Goal: Transaction & Acquisition: Purchase product/service

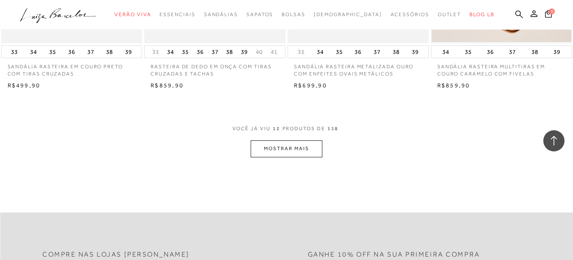
scroll to position [697, 0]
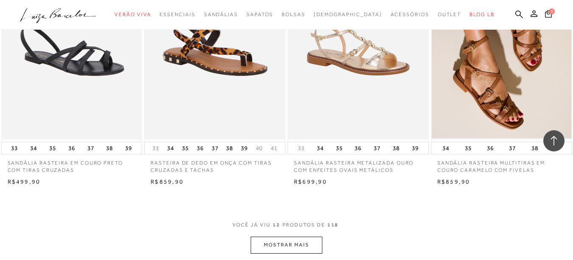
click at [287, 245] on button "MOSTRAR MAIS" at bounding box center [286, 245] width 71 height 17
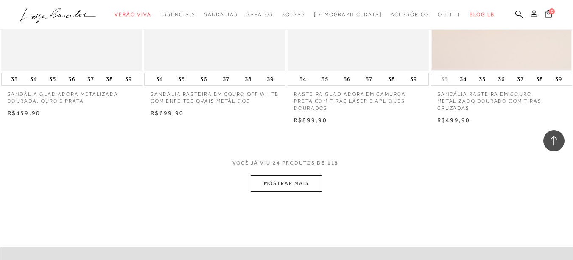
scroll to position [1603, 0]
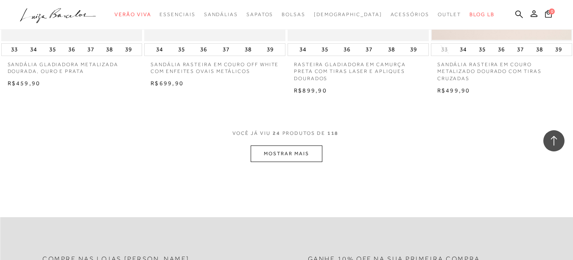
click at [308, 157] on button "MOSTRAR MAIS" at bounding box center [286, 154] width 71 height 17
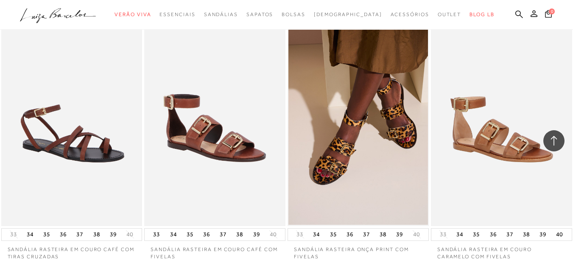
scroll to position [1982, 0]
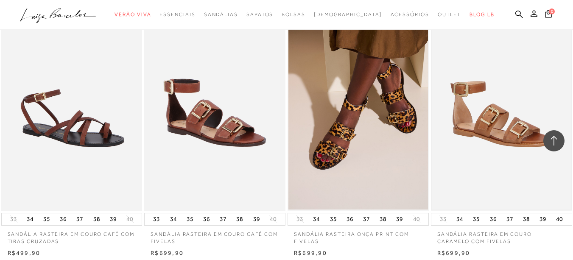
drag, startPoint x: 573, startPoint y: 183, endPoint x: 567, endPoint y: 203, distance: 21.1
click at [567, 203] on div "SANDÁLIA RASTEIRA EM COURO CARAMELO COM FIVELAS 33 34 35 36 37 38 39 40 R$699,90" at bounding box center [501, 128] width 143 height 260
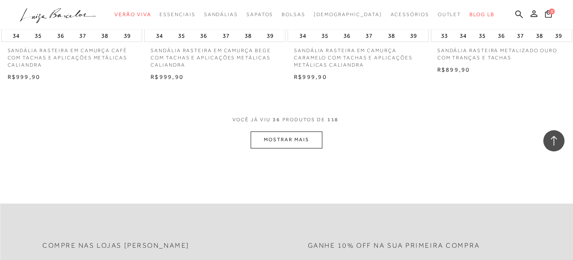
scroll to position [2483, 0]
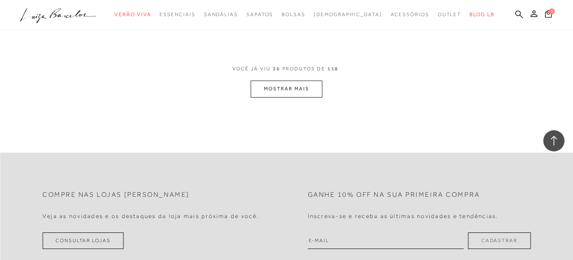
click at [311, 90] on button "MOSTRAR MAIS" at bounding box center [286, 89] width 71 height 17
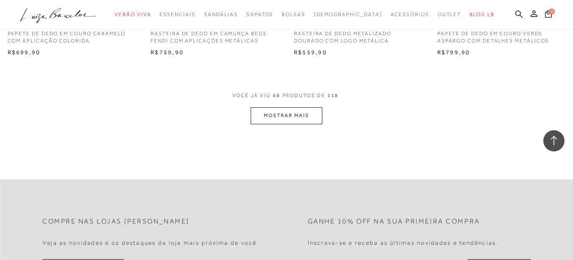
scroll to position [3289, 0]
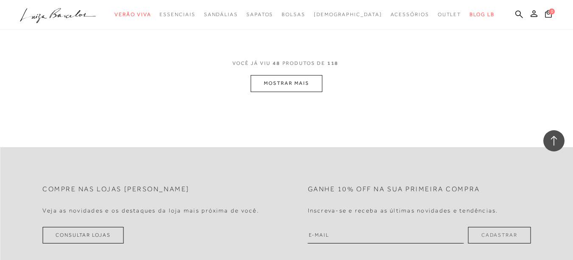
click at [293, 86] on button "MOSTRAR MAIS" at bounding box center [286, 83] width 71 height 17
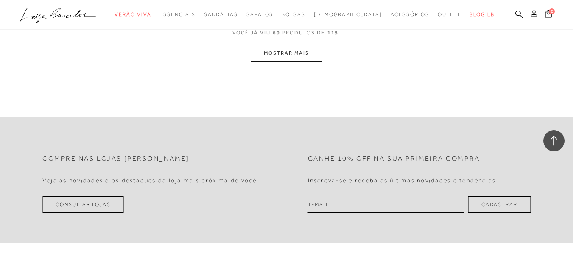
scroll to position [4088, 0]
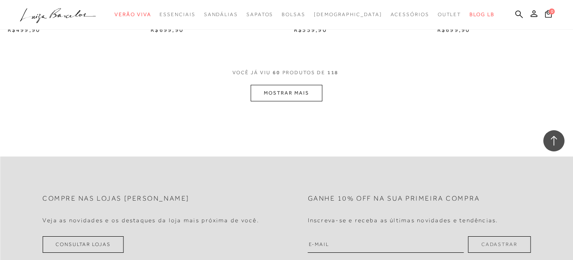
click at [301, 97] on button "MOSTRAR MAIS" at bounding box center [286, 93] width 71 height 17
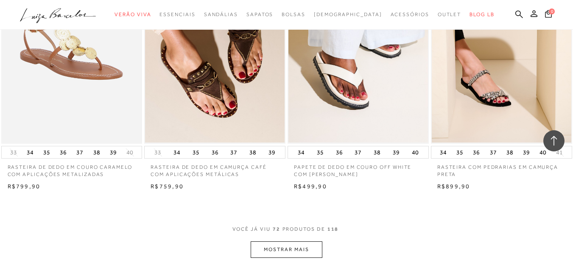
scroll to position [4749, 0]
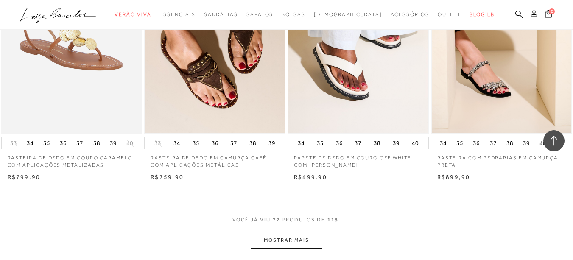
click at [302, 241] on button "MOSTRAR MAIS" at bounding box center [286, 240] width 71 height 17
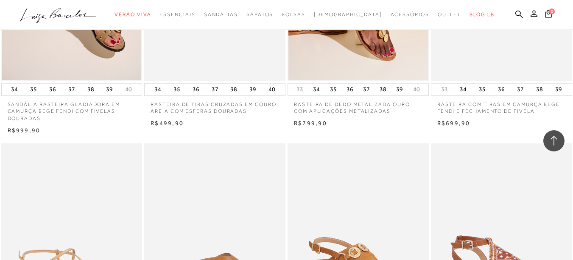
scroll to position [5273, 0]
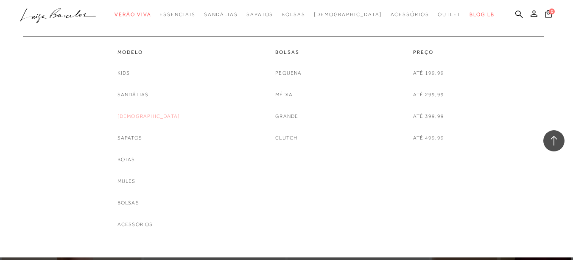
click at [144, 115] on link "[DEMOGRAPHIC_DATA]" at bounding box center [149, 116] width 63 height 9
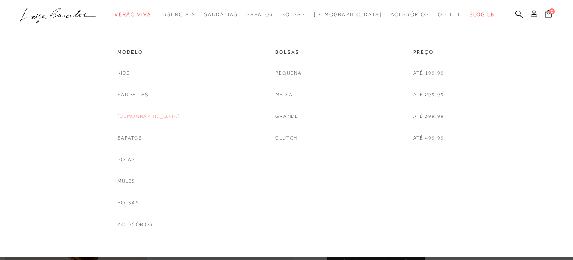
click at [143, 114] on link "[DEMOGRAPHIC_DATA]" at bounding box center [149, 116] width 63 height 9
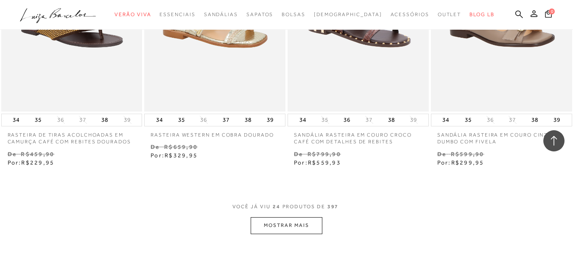
scroll to position [1567, 0]
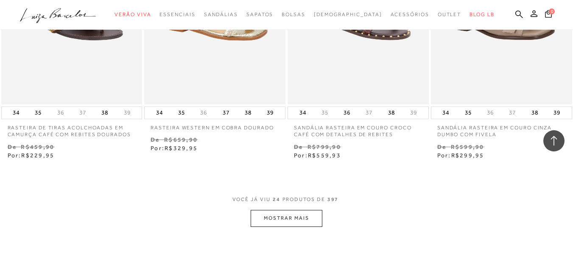
click at [284, 221] on button "MOSTRAR MAIS" at bounding box center [286, 218] width 71 height 17
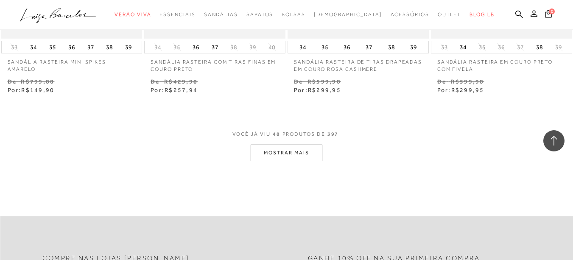
scroll to position [3295, 0]
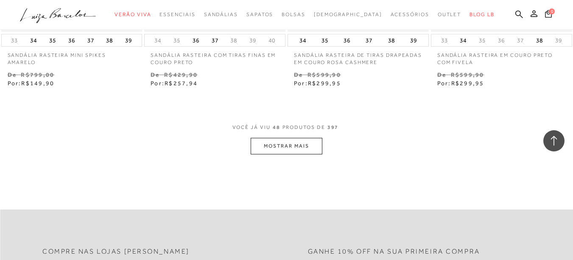
click at [302, 148] on button "MOSTRAR MAIS" at bounding box center [286, 146] width 71 height 17
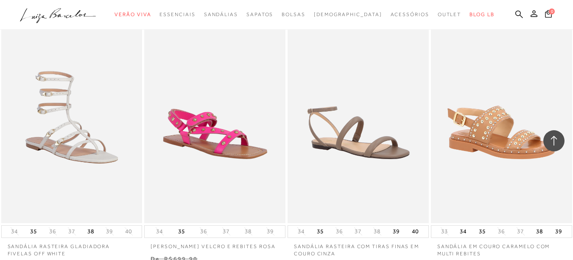
scroll to position [4761, 0]
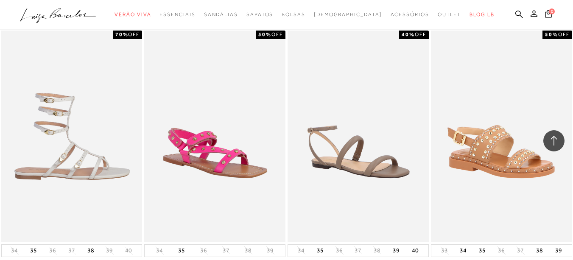
click at [45, 163] on img at bounding box center [72, 137] width 140 height 212
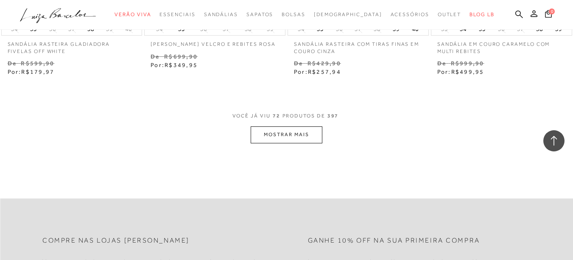
scroll to position [5005, 0]
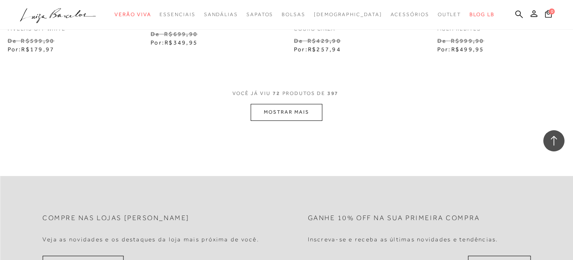
click at [300, 115] on button "MOSTRAR MAIS" at bounding box center [286, 112] width 71 height 17
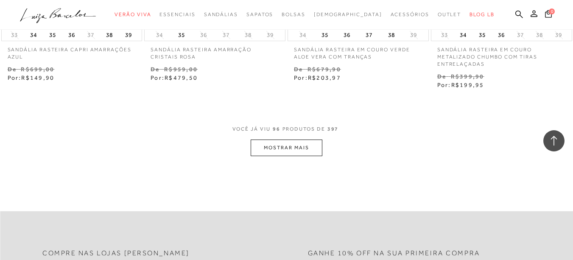
scroll to position [6674, 0]
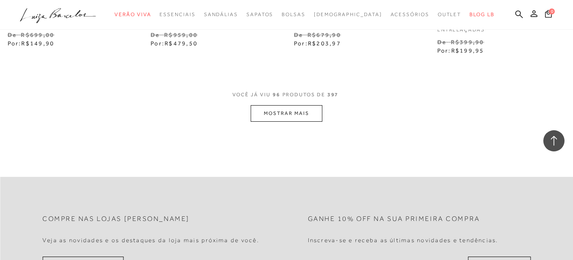
click at [264, 105] on button "MOSTRAR MAIS" at bounding box center [286, 113] width 71 height 17
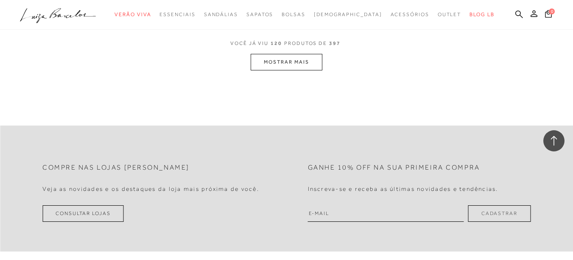
scroll to position [8399, 0]
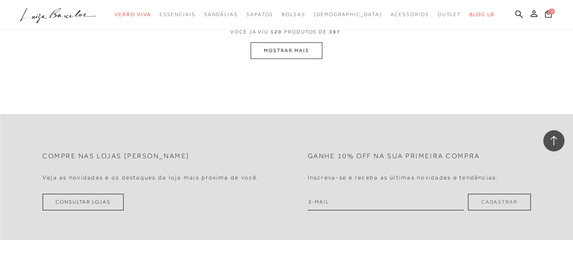
click at [291, 50] on button "MOSTRAR MAIS" at bounding box center [286, 50] width 71 height 17
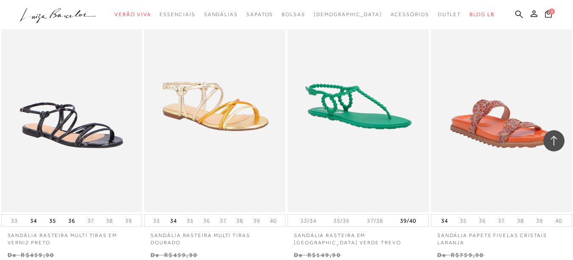
scroll to position [10061, 0]
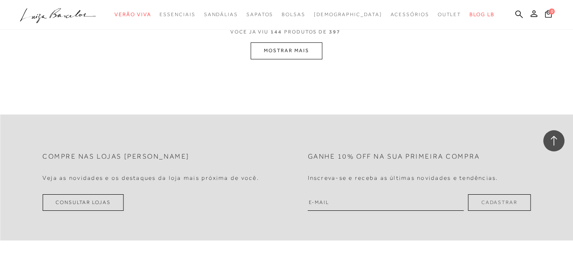
click at [288, 44] on button "MOSTRAR MAIS" at bounding box center [286, 50] width 71 height 17
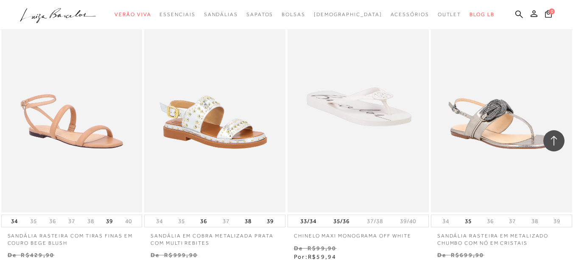
scroll to position [11724, 0]
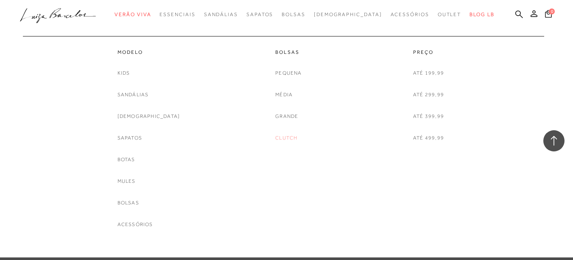
click at [287, 134] on link "Clutch" at bounding box center [286, 138] width 22 height 9
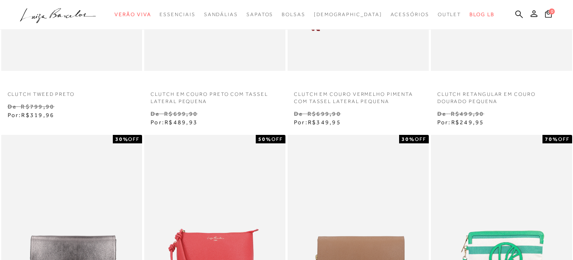
scroll to position [432, 0]
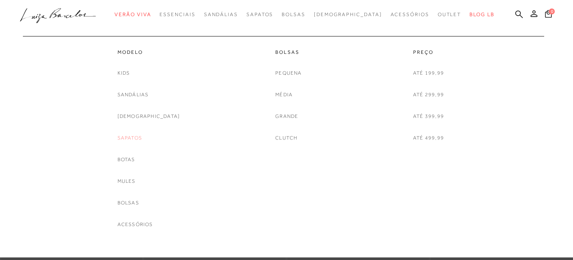
click at [142, 136] on link "Sapatos" at bounding box center [130, 138] width 25 height 9
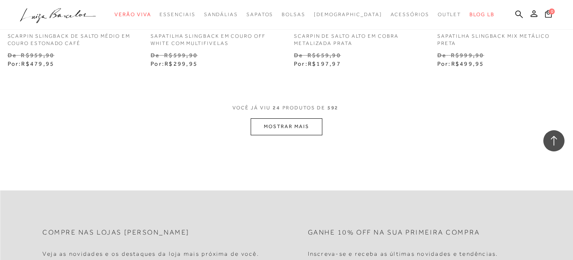
scroll to position [1669, 0]
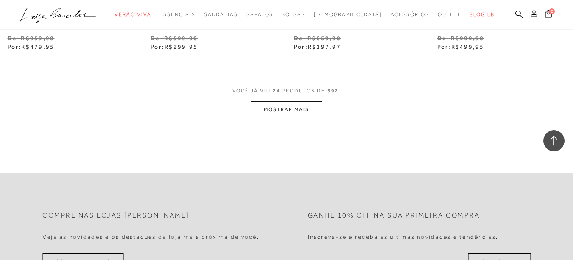
click at [280, 103] on button "MOSTRAR MAIS" at bounding box center [286, 109] width 71 height 17
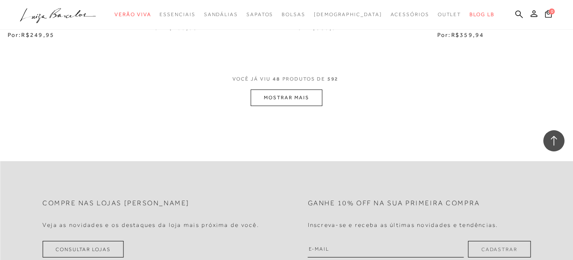
scroll to position [3349, 0]
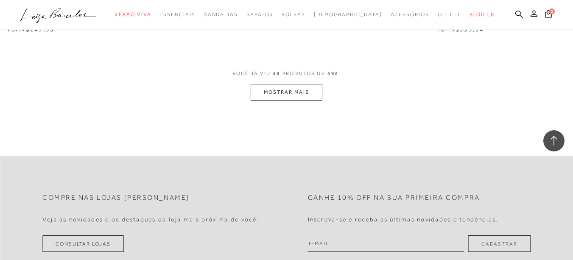
click at [279, 88] on button "MOSTRAR MAIS" at bounding box center [286, 92] width 71 height 17
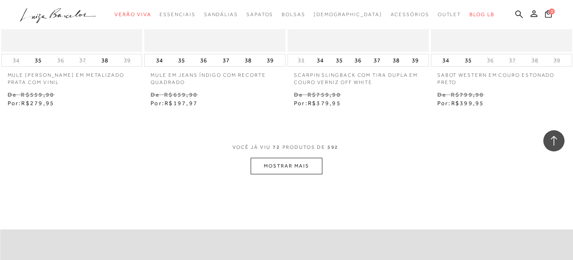
scroll to position [4977, 0]
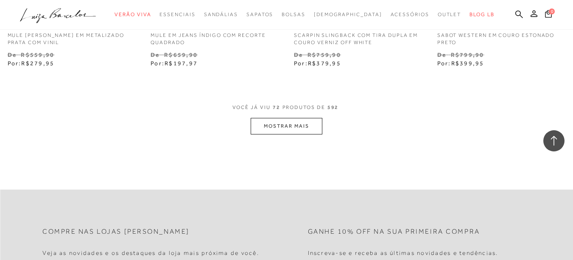
click at [298, 123] on button "MOSTRAR MAIS" at bounding box center [286, 126] width 71 height 17
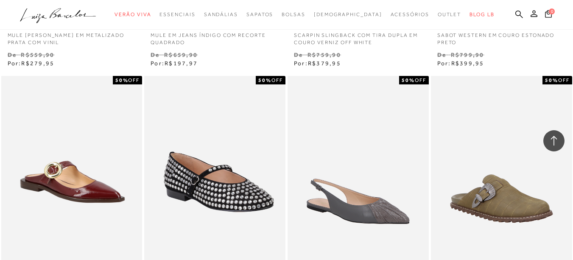
scroll to position [4994, 0]
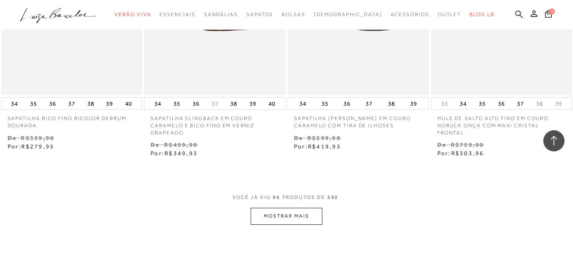
scroll to position [6629, 0]
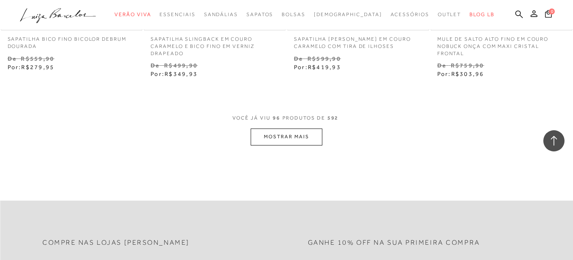
click at [293, 129] on button "MOSTRAR MAIS" at bounding box center [286, 137] width 71 height 17
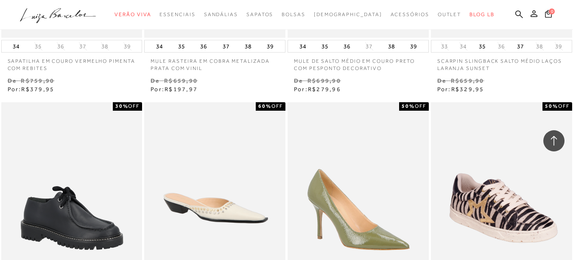
scroll to position [8220, 0]
